Goal: Complete application form

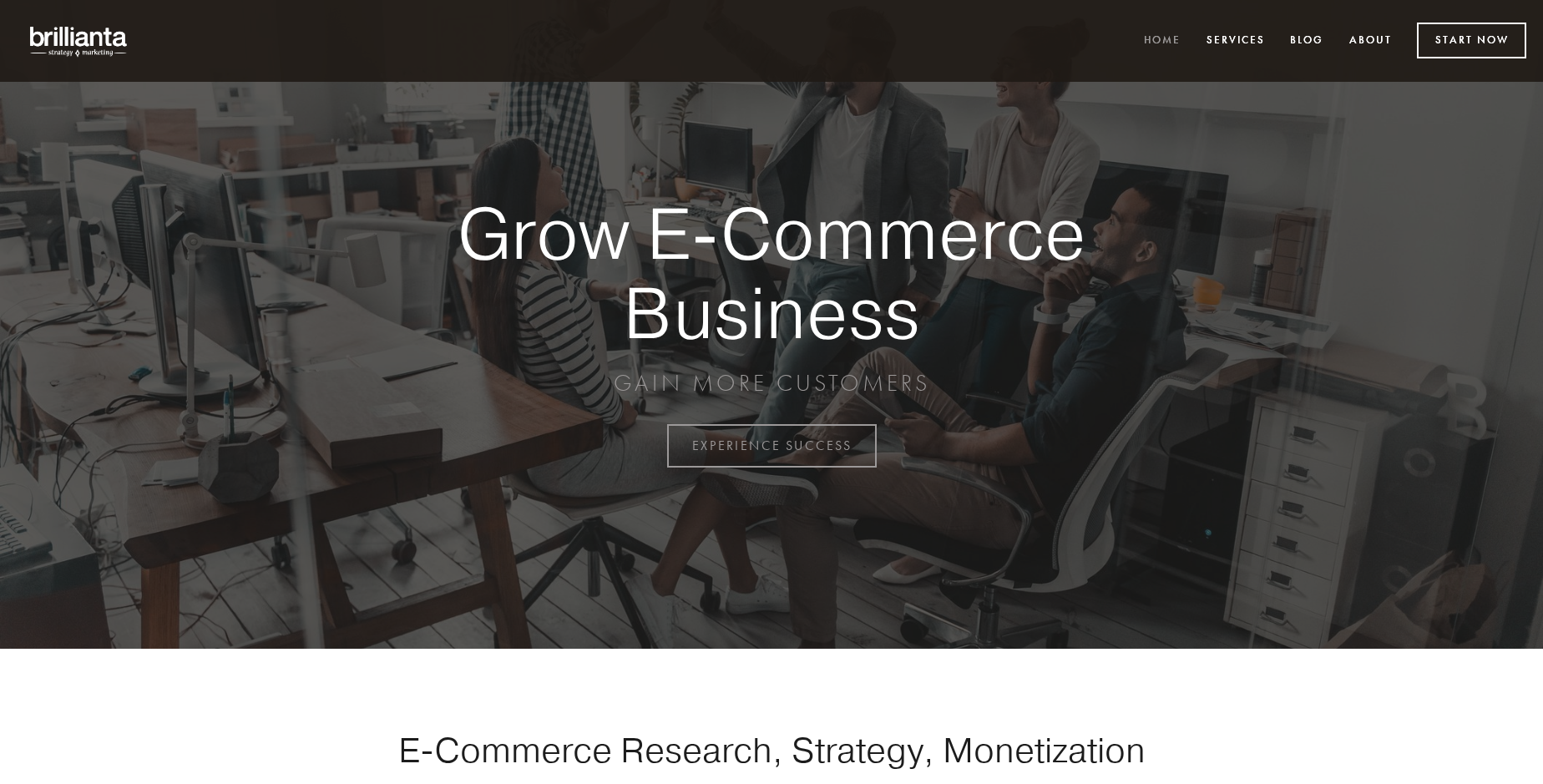
scroll to position [4376, 0]
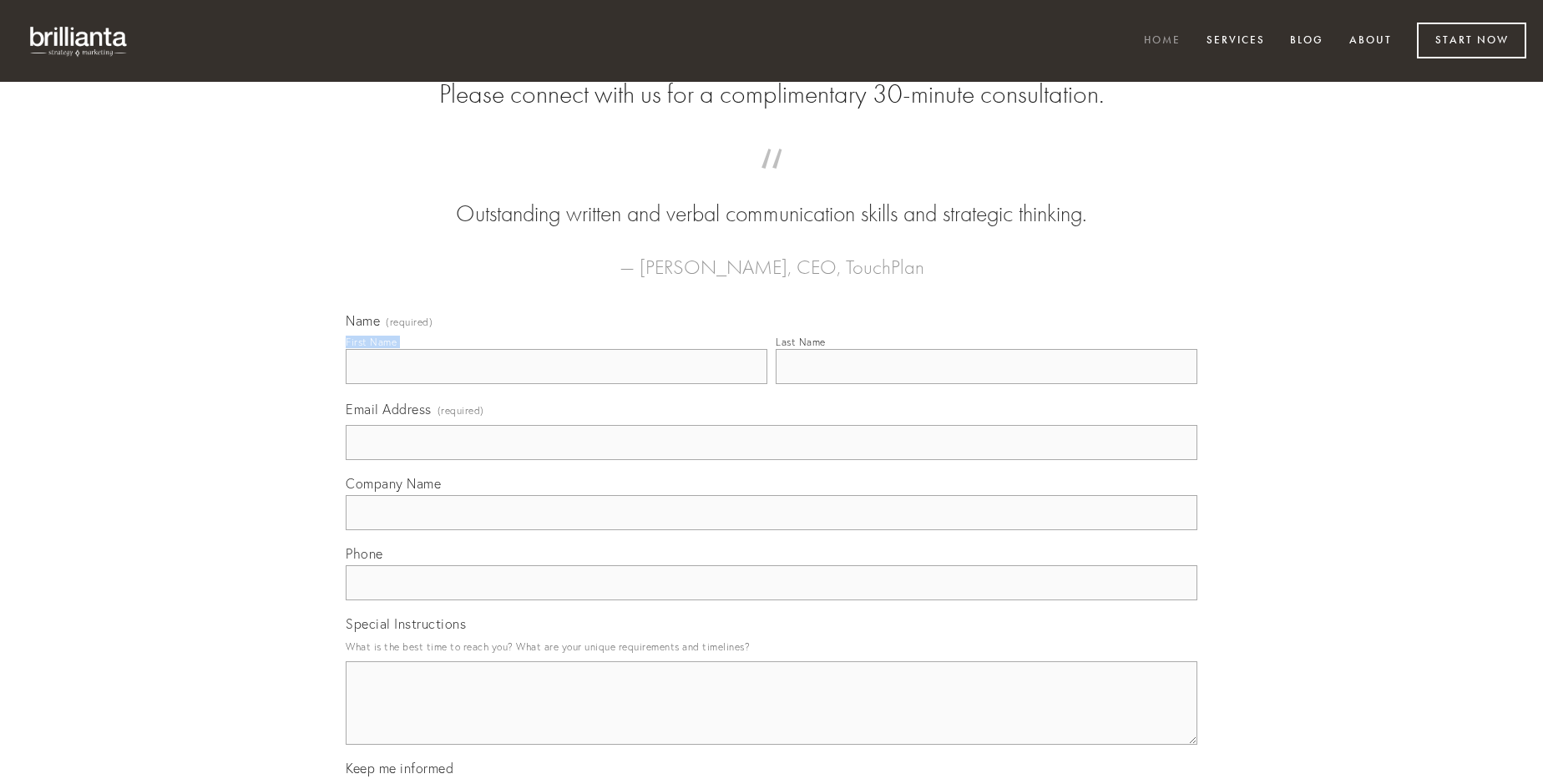
type input "[PERSON_NAME]"
click at [986, 384] on input "Last Name" at bounding box center [986, 367] width 421 height 35
type input "[PERSON_NAME]"
click at [772, 460] on input "Email Address (required)" at bounding box center [772, 442] width 851 height 35
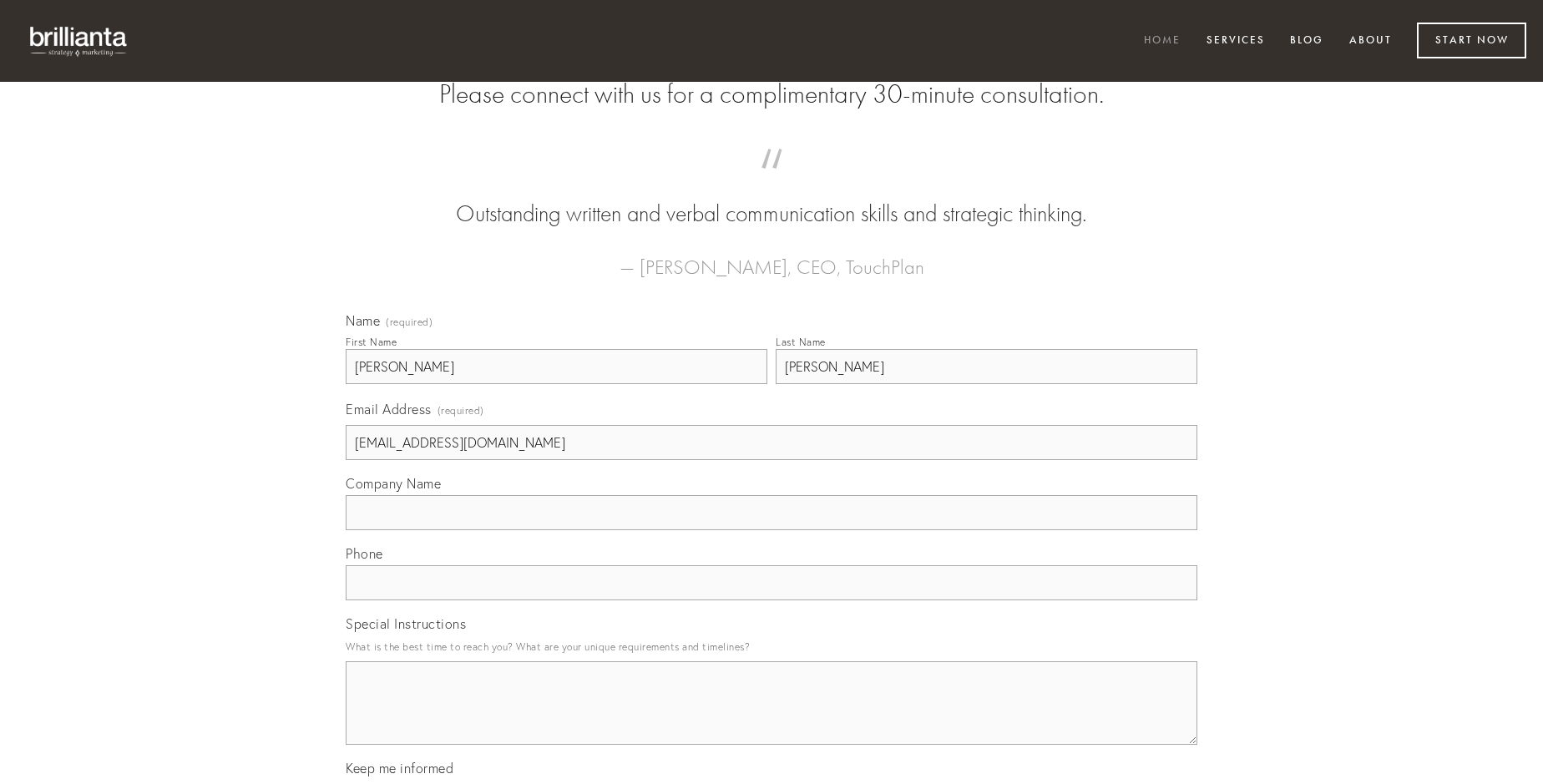
type input "[EMAIL_ADDRESS][DOMAIN_NAME]"
click at [772, 531] on input "Company Name" at bounding box center [772, 513] width 851 height 35
type input "vallum"
click at [772, 600] on input "text" at bounding box center [772, 583] width 851 height 35
click at [772, 718] on textarea "Special Instructions" at bounding box center [772, 703] width 851 height 83
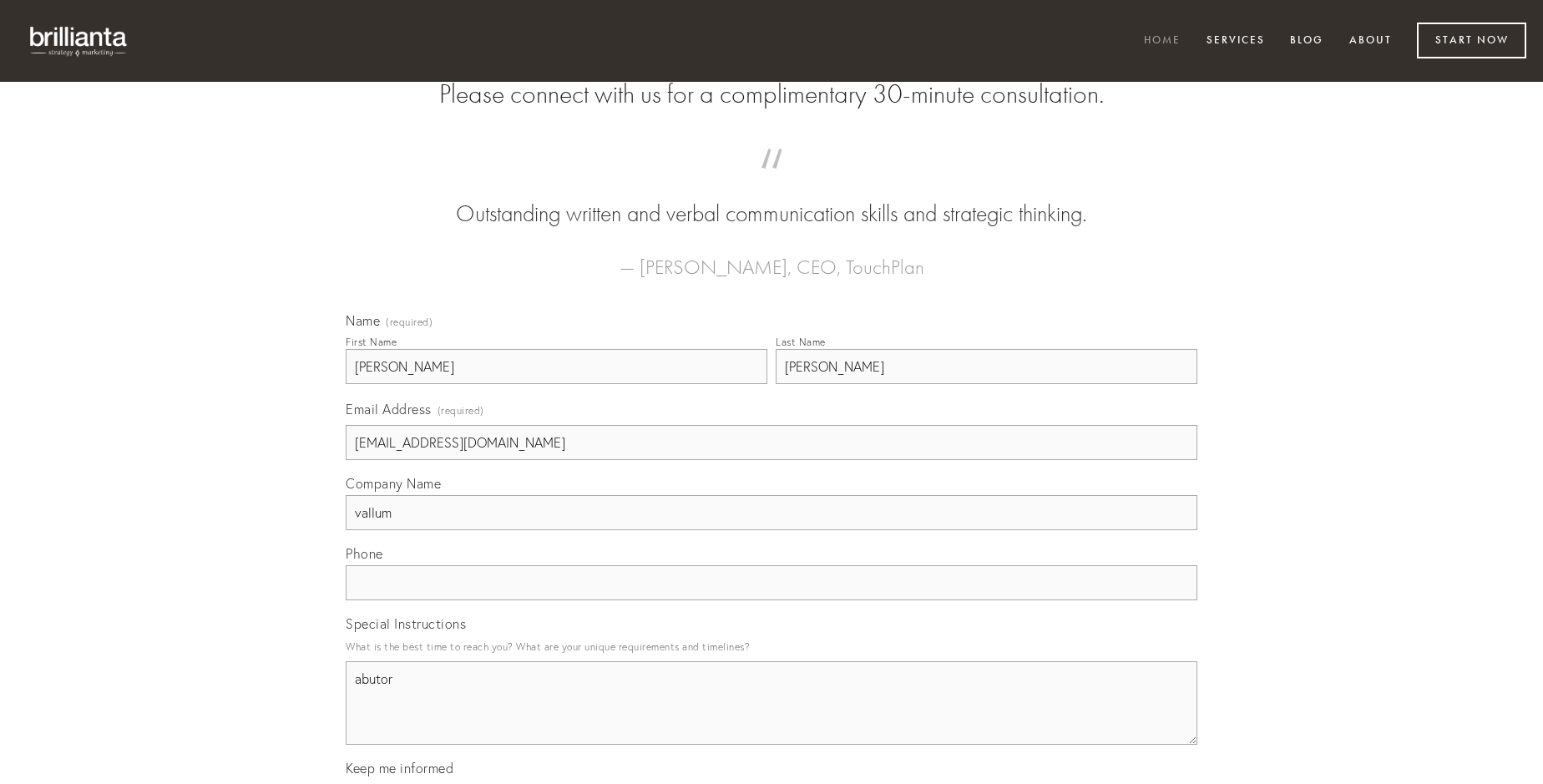
type textarea "abutor"
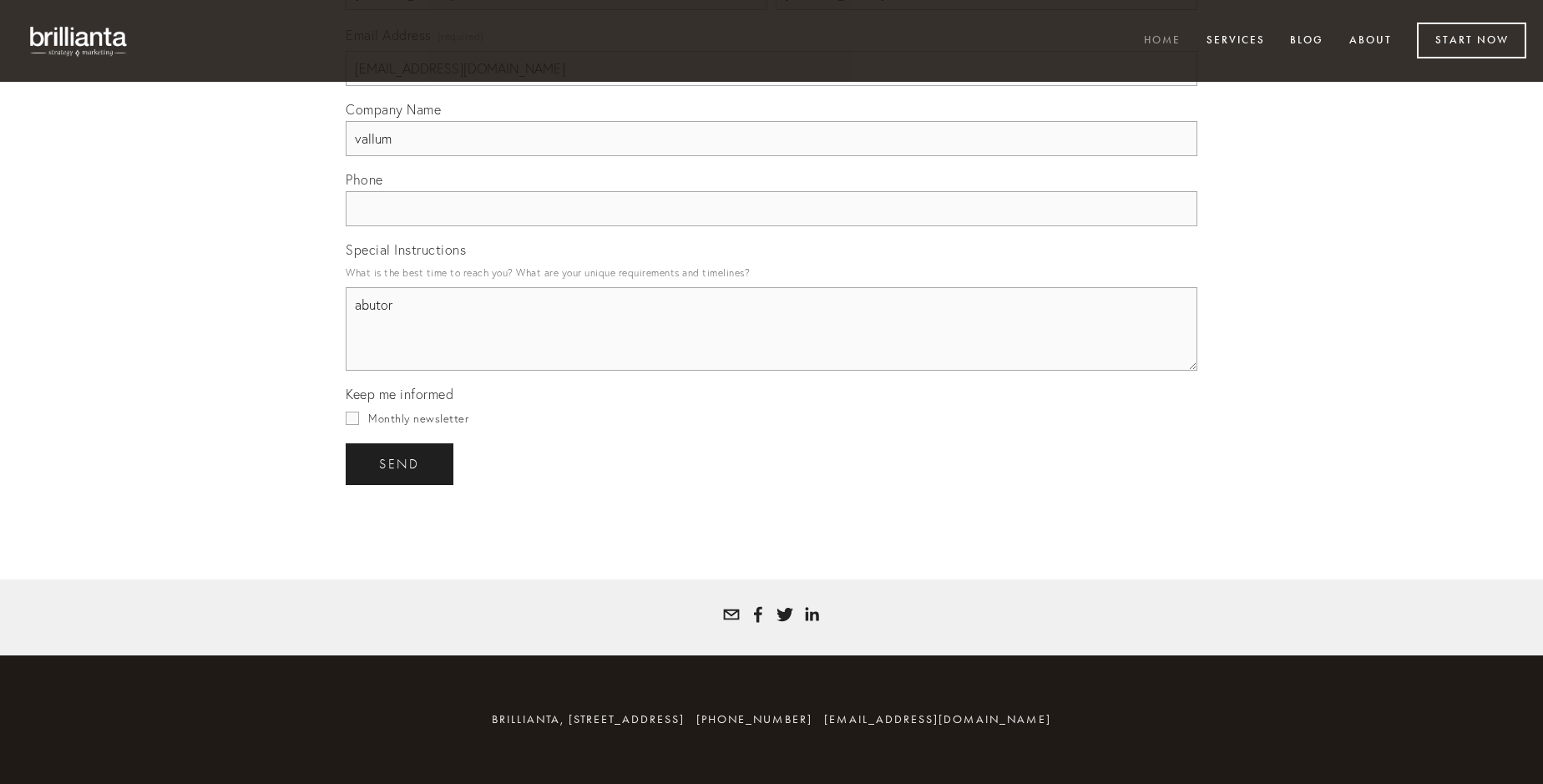
click at [400, 463] on span "send" at bounding box center [400, 464] width 41 height 15
